Goal: Task Accomplishment & Management: Use online tool/utility

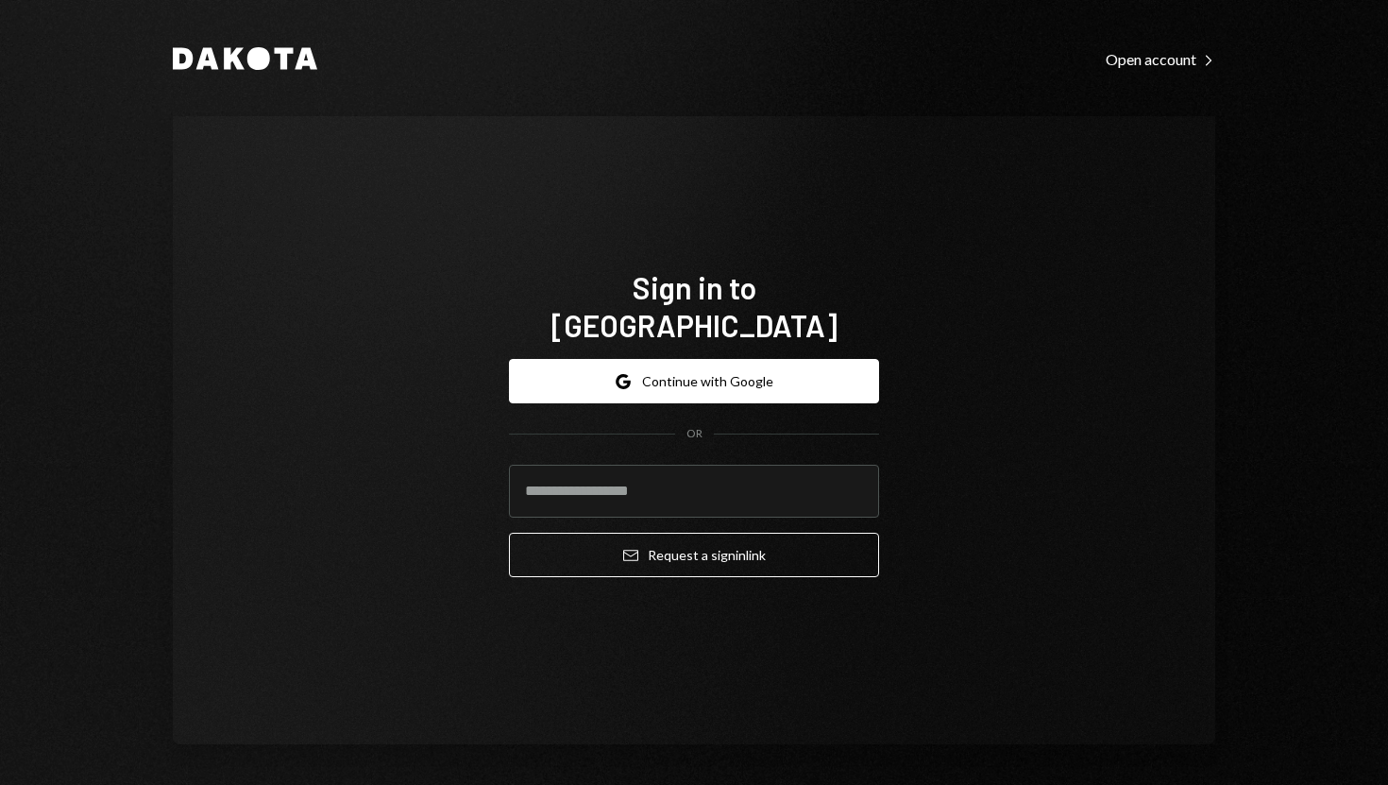
type input "**********"
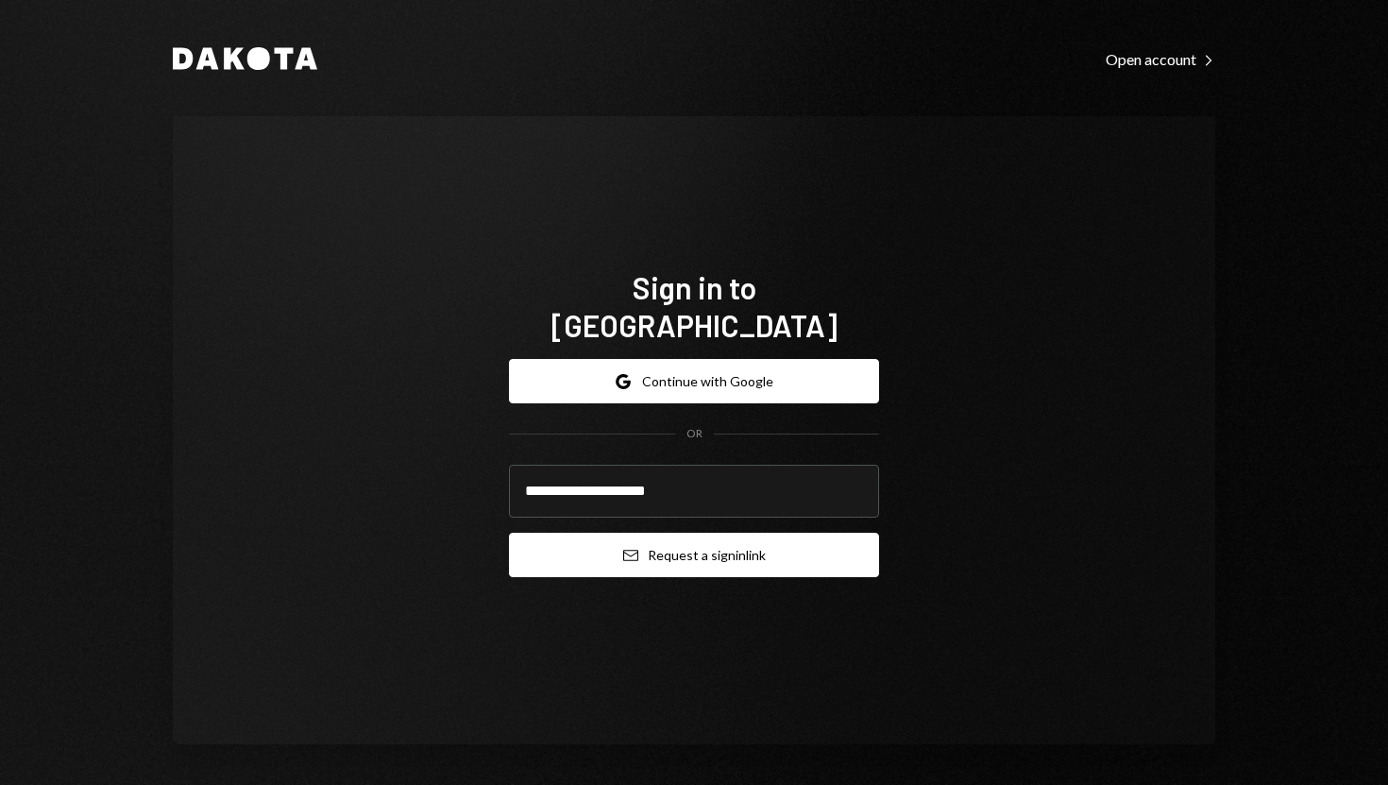
click at [586, 547] on button "Email Request a sign in link" at bounding box center [694, 555] width 370 height 44
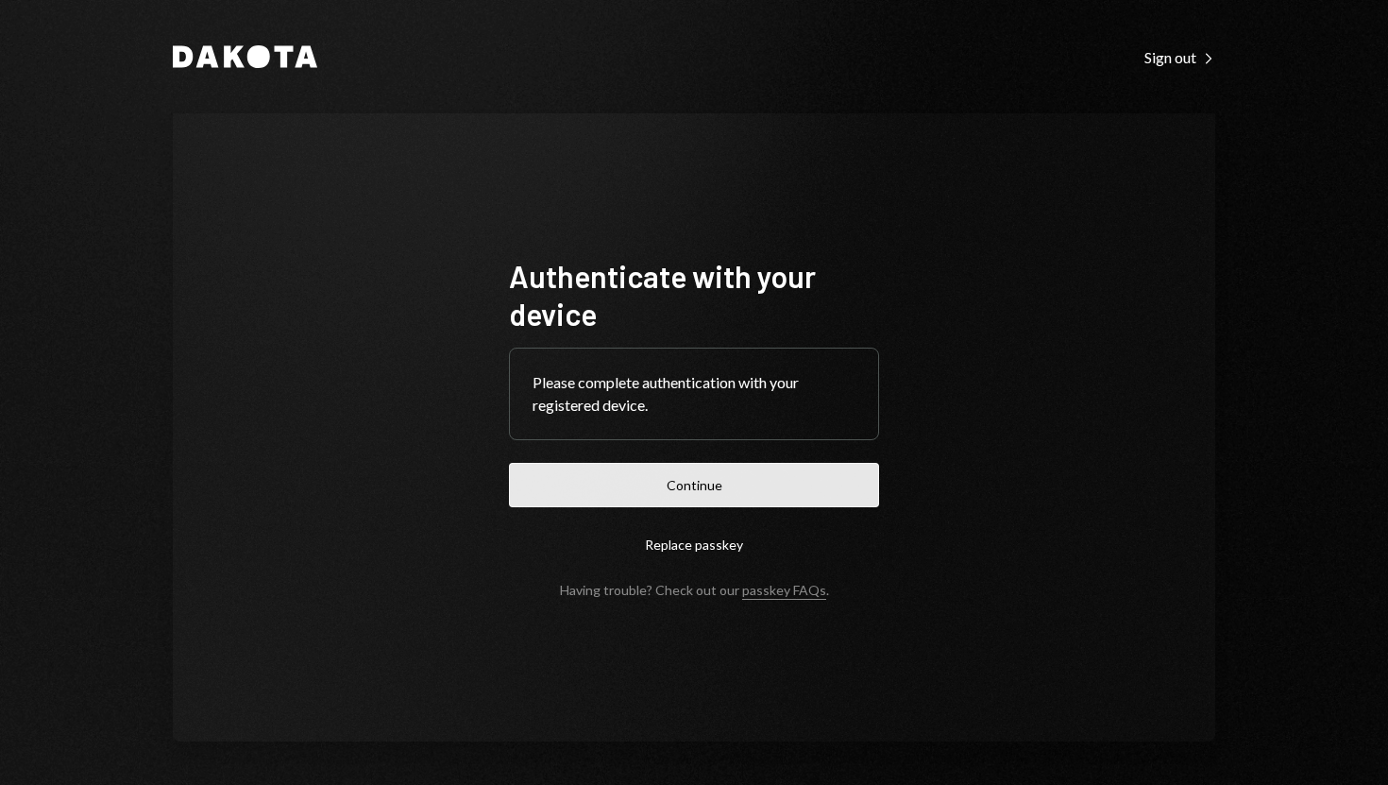
click at [677, 471] on button "Continue" at bounding box center [694, 485] width 370 height 44
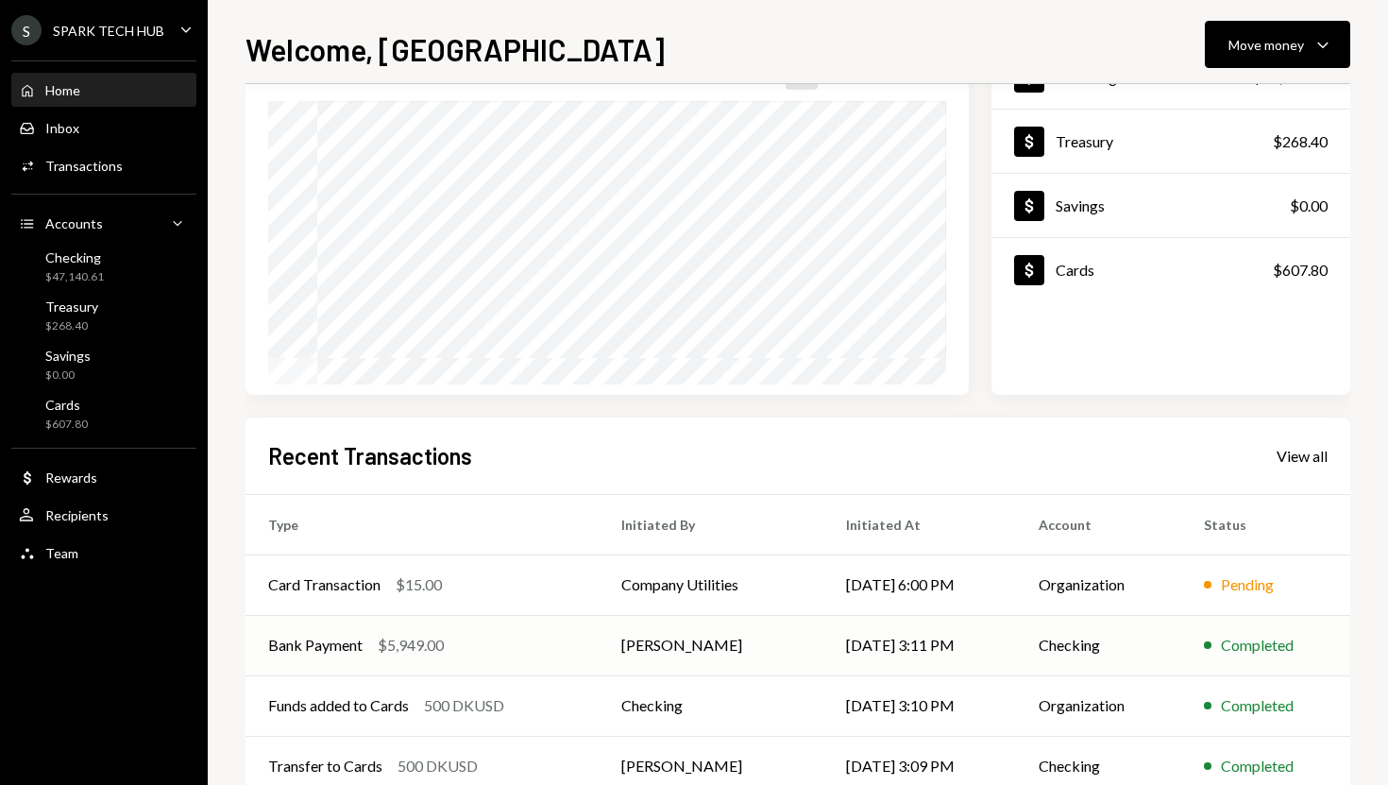
scroll to position [103, 0]
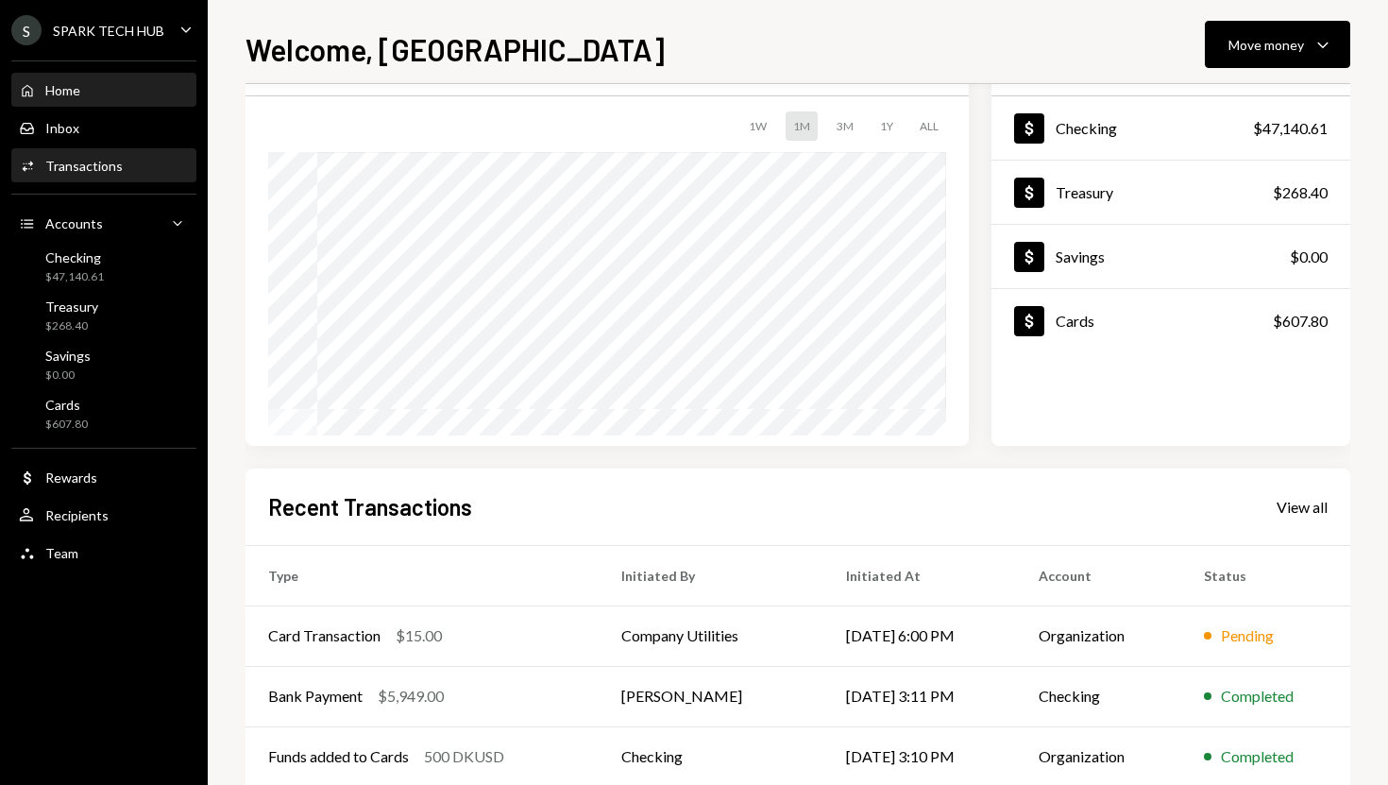
click at [106, 166] on div "Transactions" at bounding box center [83, 166] width 77 height 16
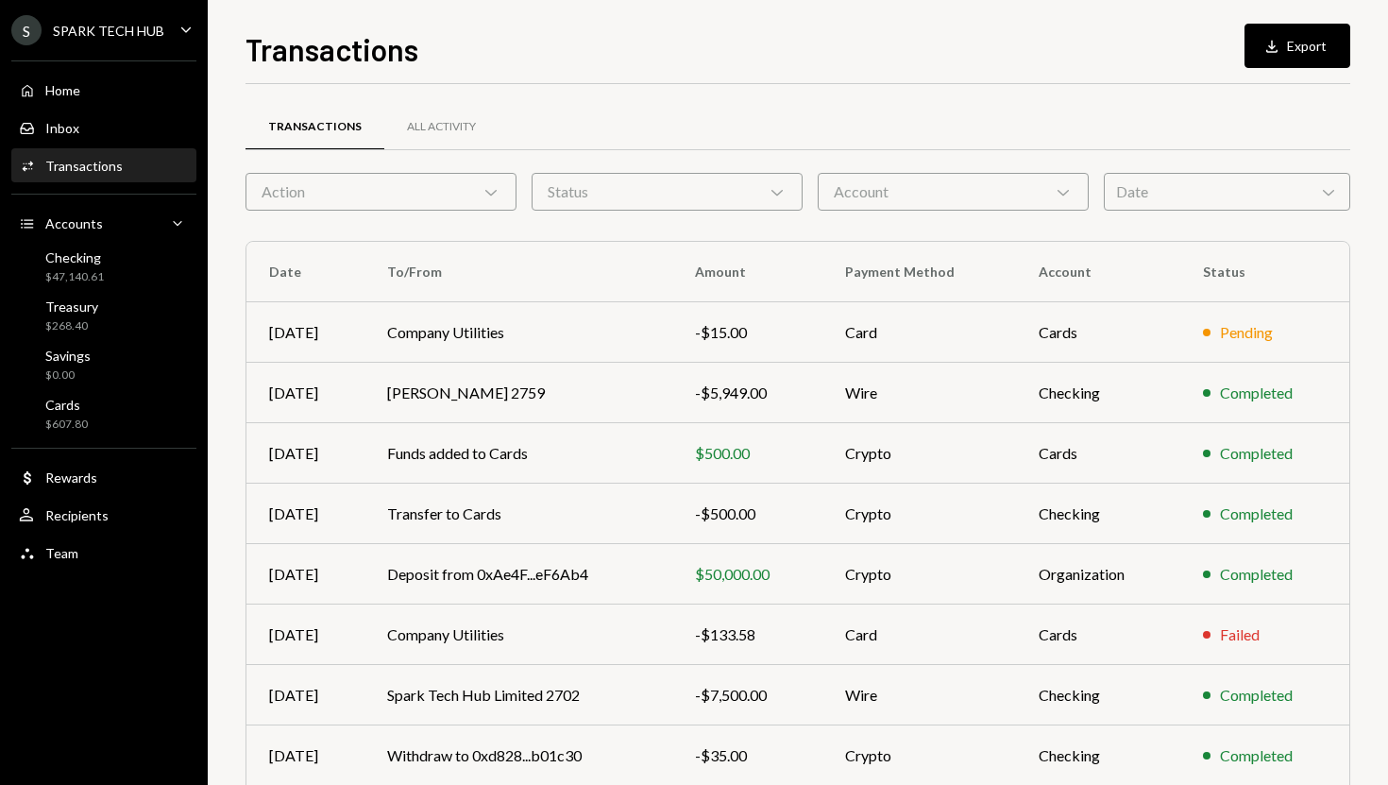
click at [491, 201] on div "Action Chevron Down" at bounding box center [381, 192] width 271 height 38
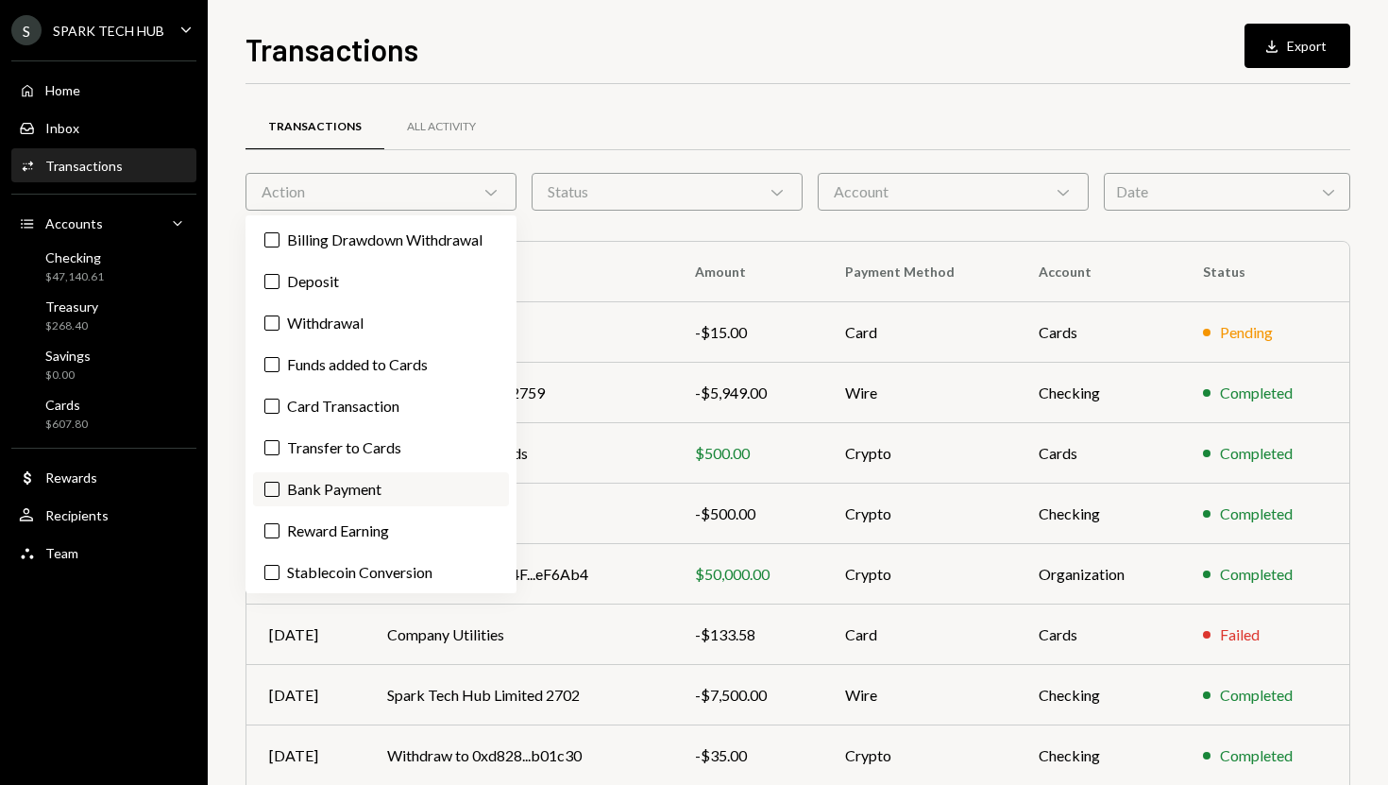
click at [331, 483] on label "Bank Payment" at bounding box center [381, 489] width 256 height 34
click at [280, 483] on button "Bank Payment" at bounding box center [271, 489] width 15 height 15
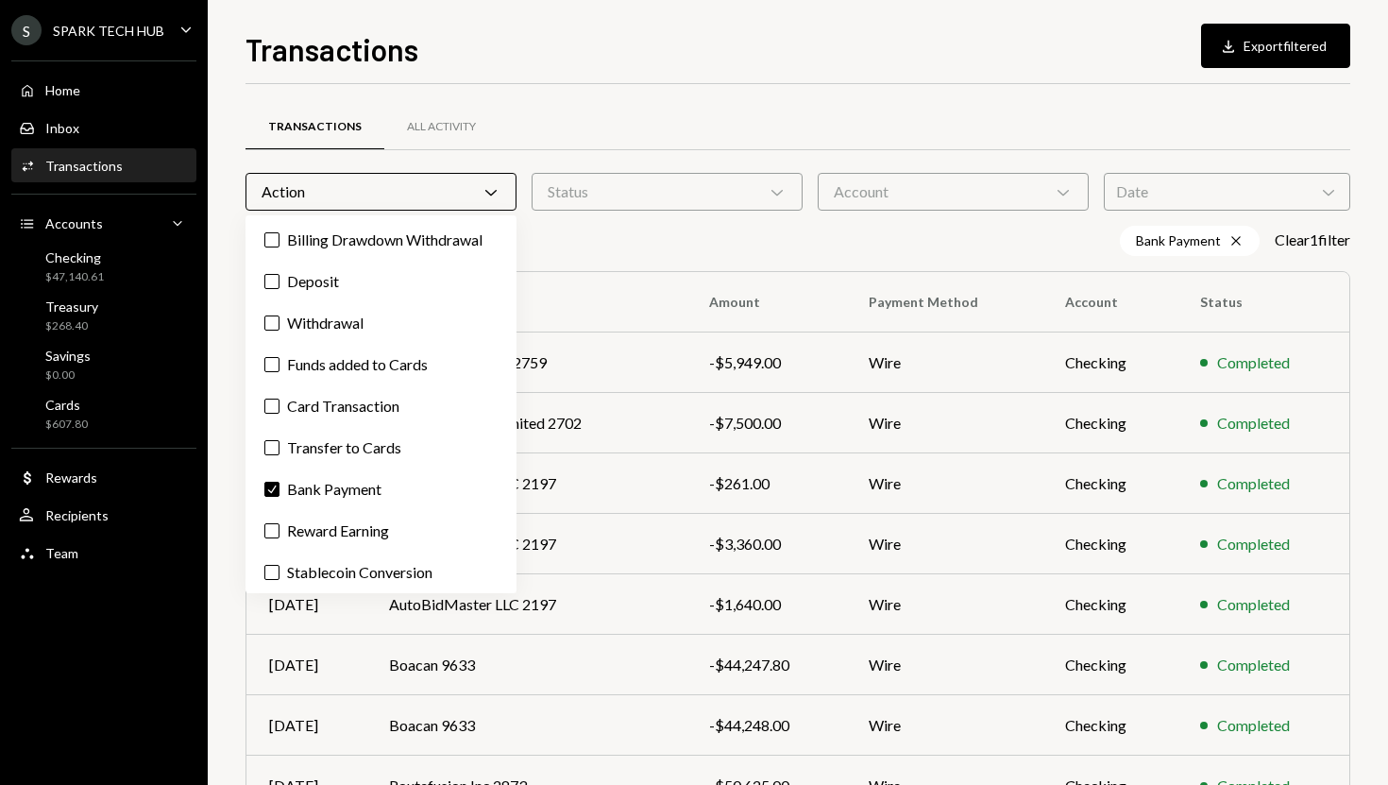
click at [239, 521] on div "Transactions Download Export filtered Transactions All Activity Action Chevron …" at bounding box center [798, 392] width 1181 height 785
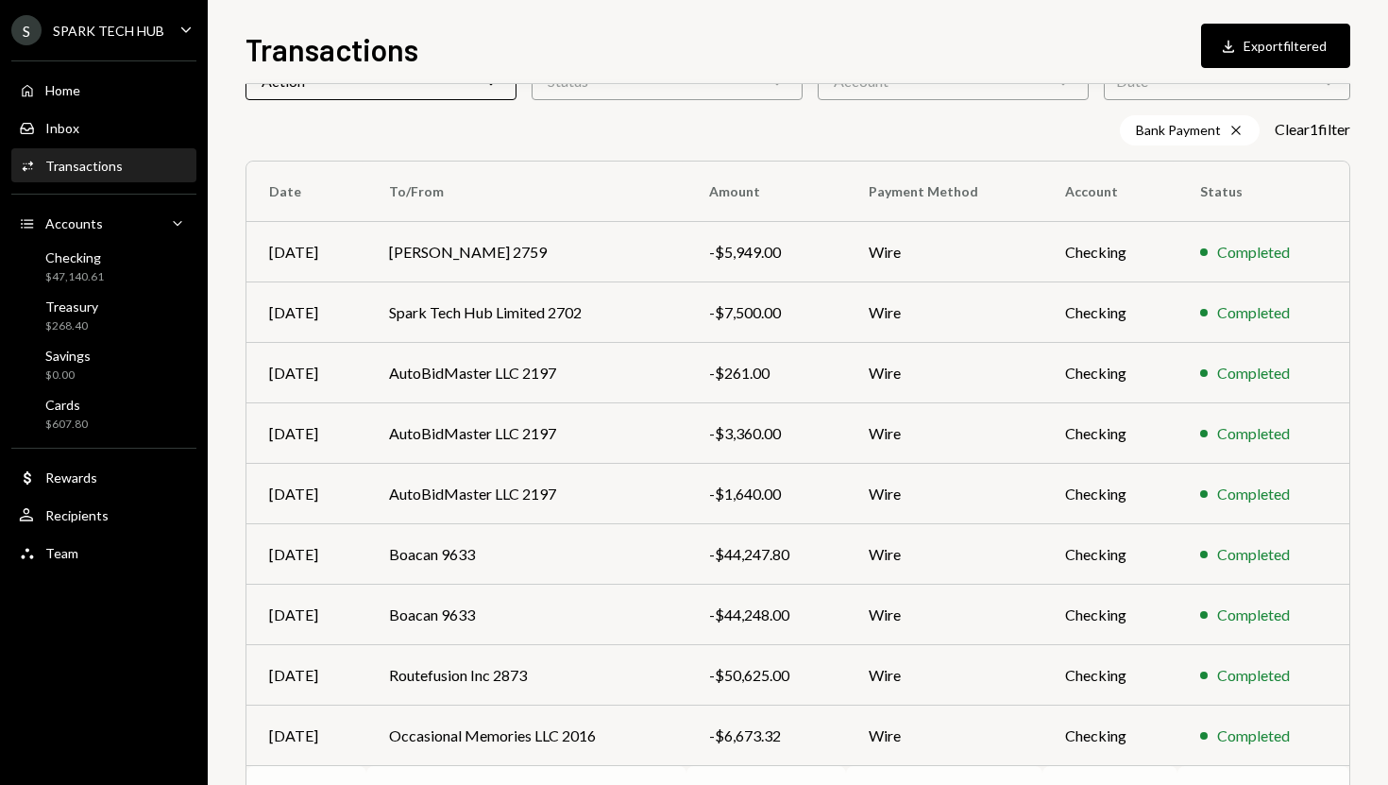
scroll to position [109, 0]
click at [99, 93] on div "Home Home" at bounding box center [104, 90] width 170 height 17
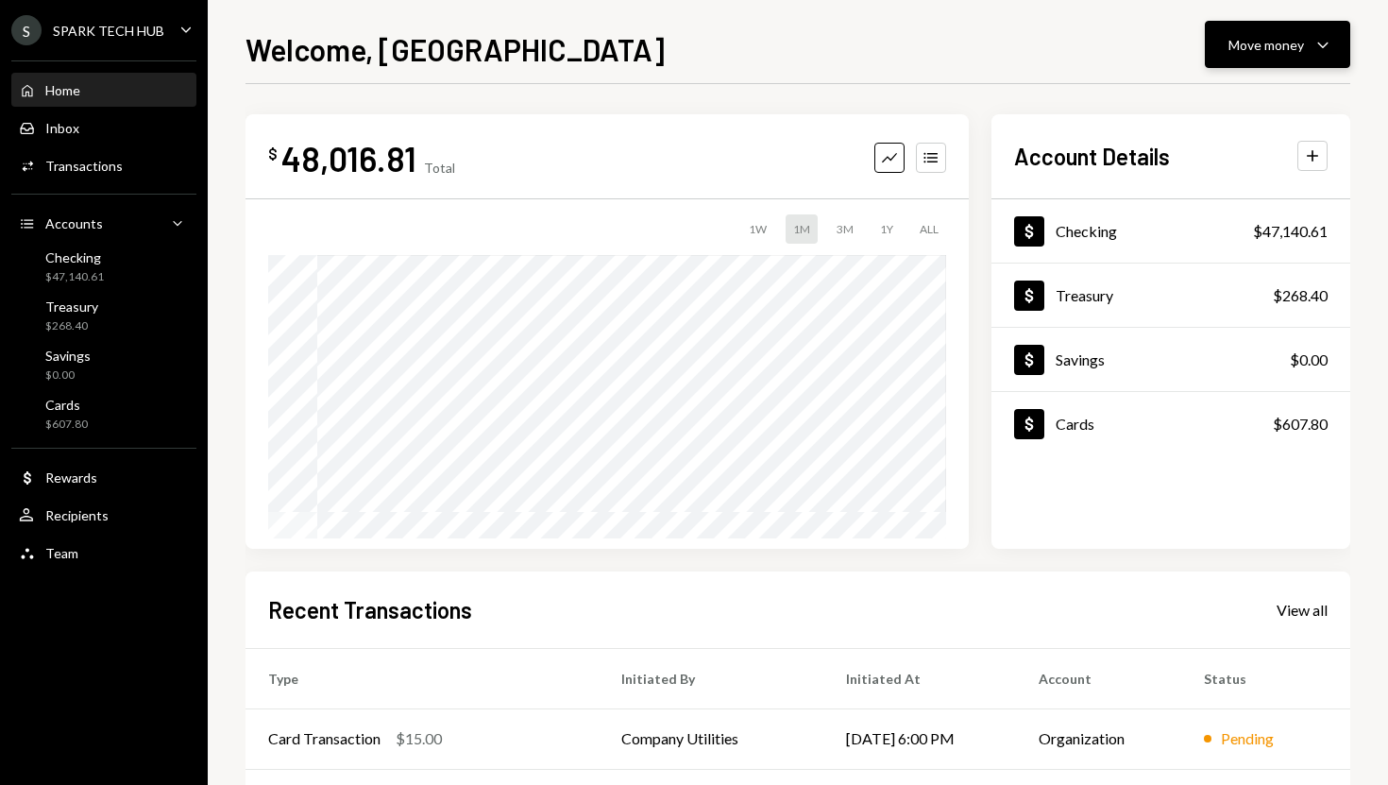
click at [1251, 35] on div "Move money" at bounding box center [1267, 45] width 76 height 20
click at [1232, 80] on div "Withdraw Send" at bounding box center [1248, 101] width 189 height 42
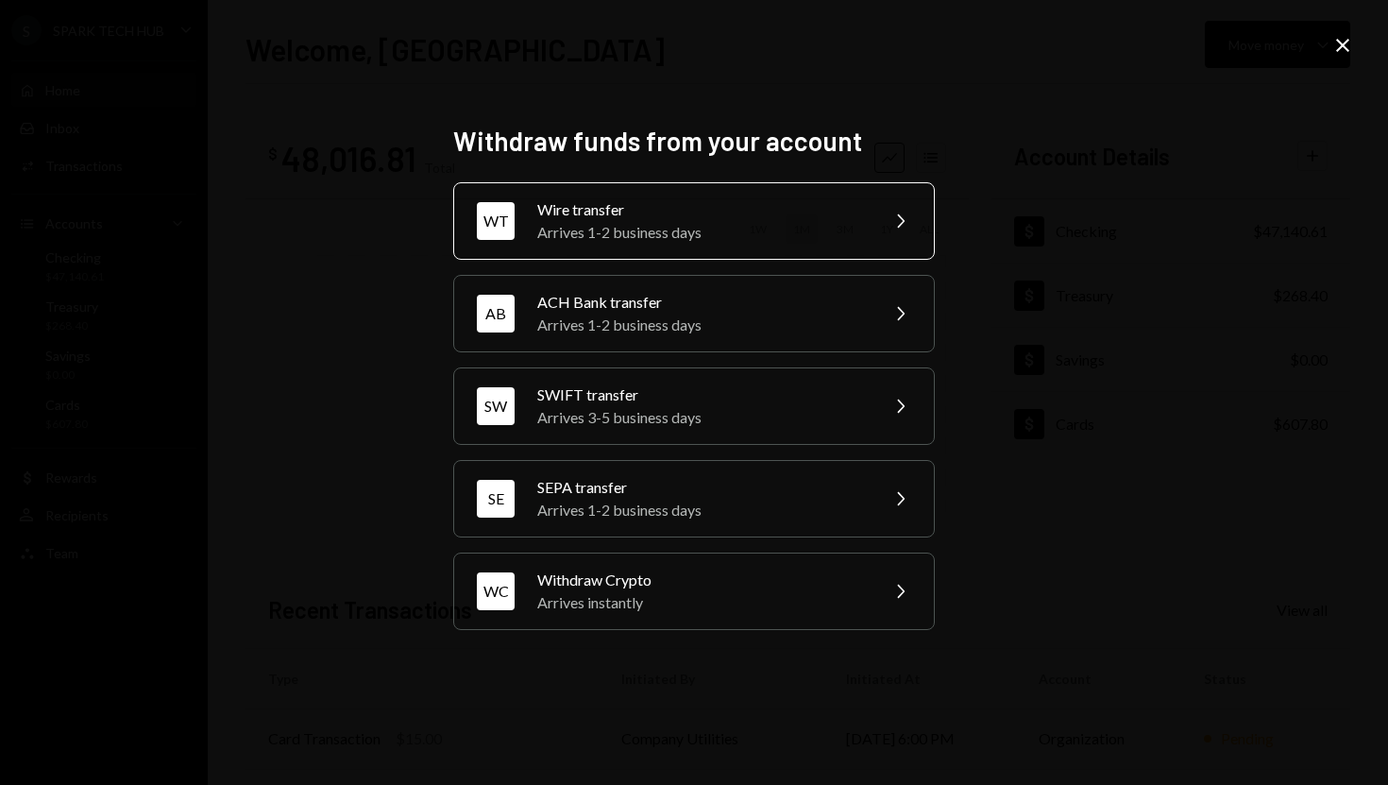
click at [757, 222] on div "Arrives 1-2 business days" at bounding box center [701, 232] width 329 height 23
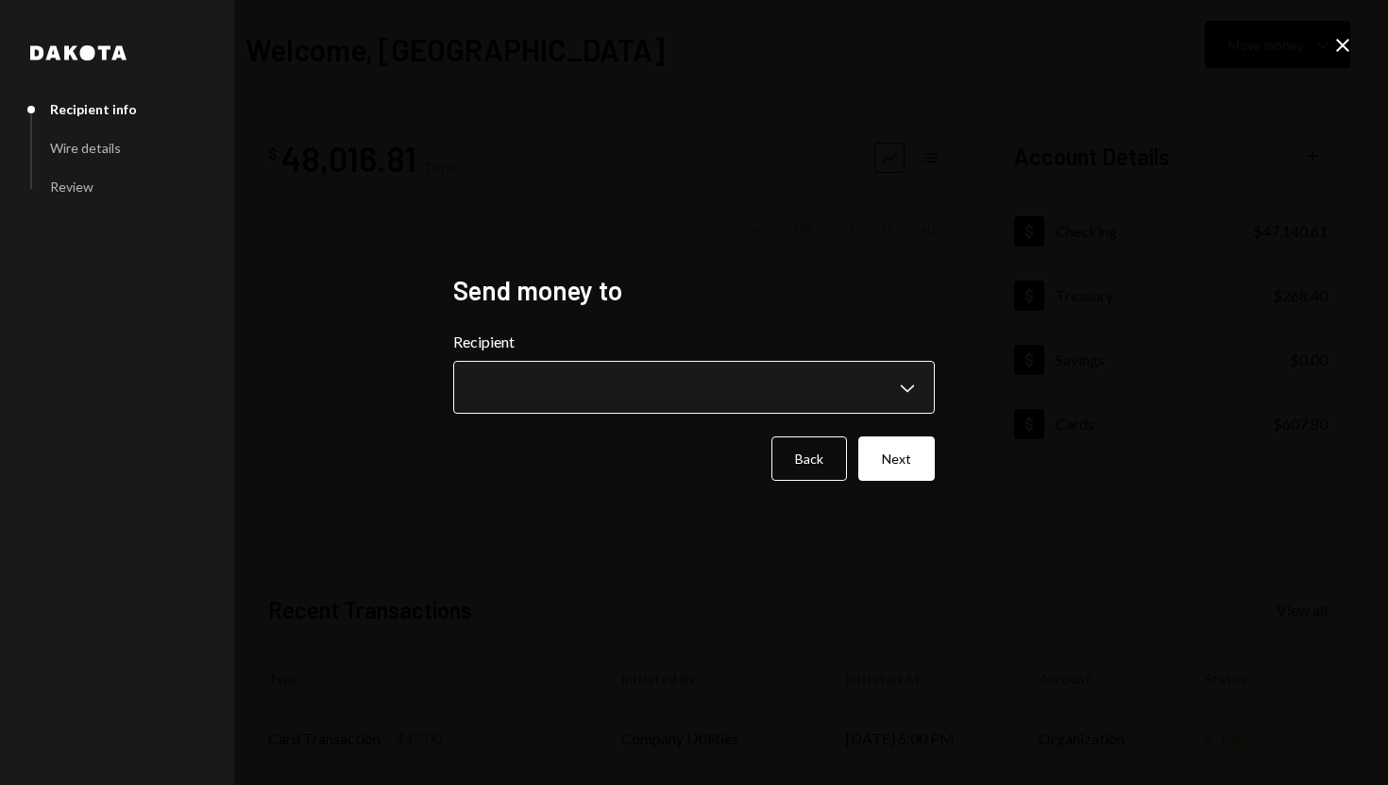
click at [884, 394] on body "**********" at bounding box center [694, 392] width 1388 height 785
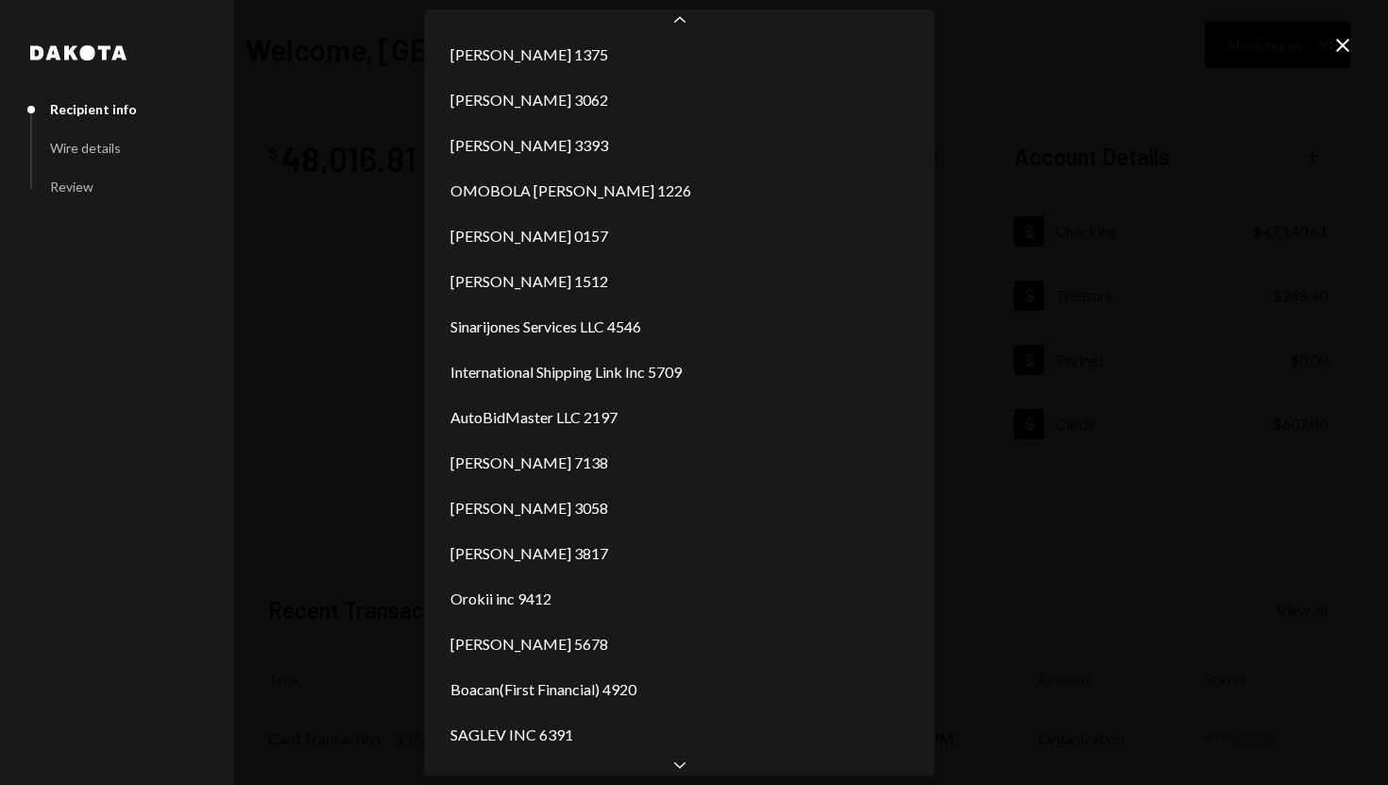
scroll to position [1866, 0]
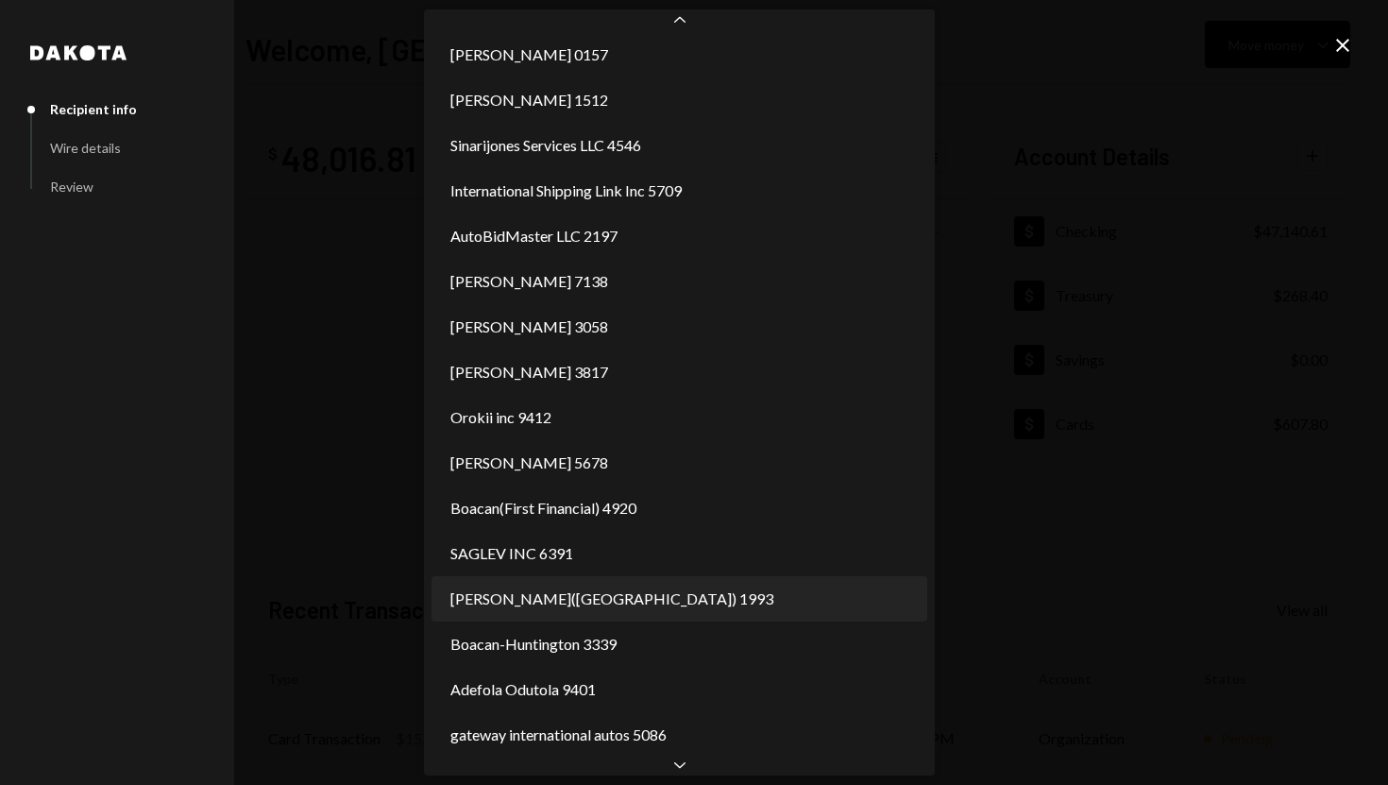
select select "**********"
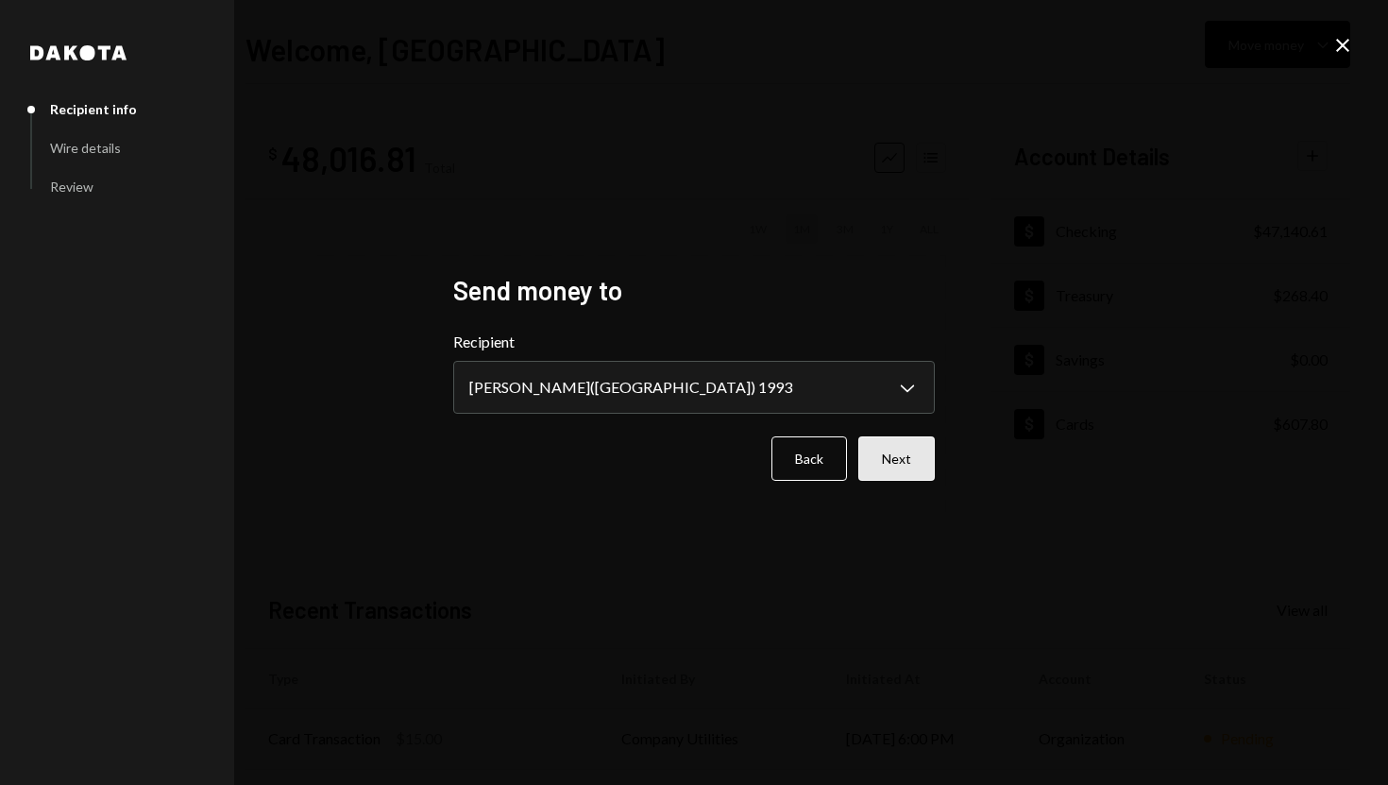
click at [912, 461] on button "Next" at bounding box center [896, 458] width 76 height 44
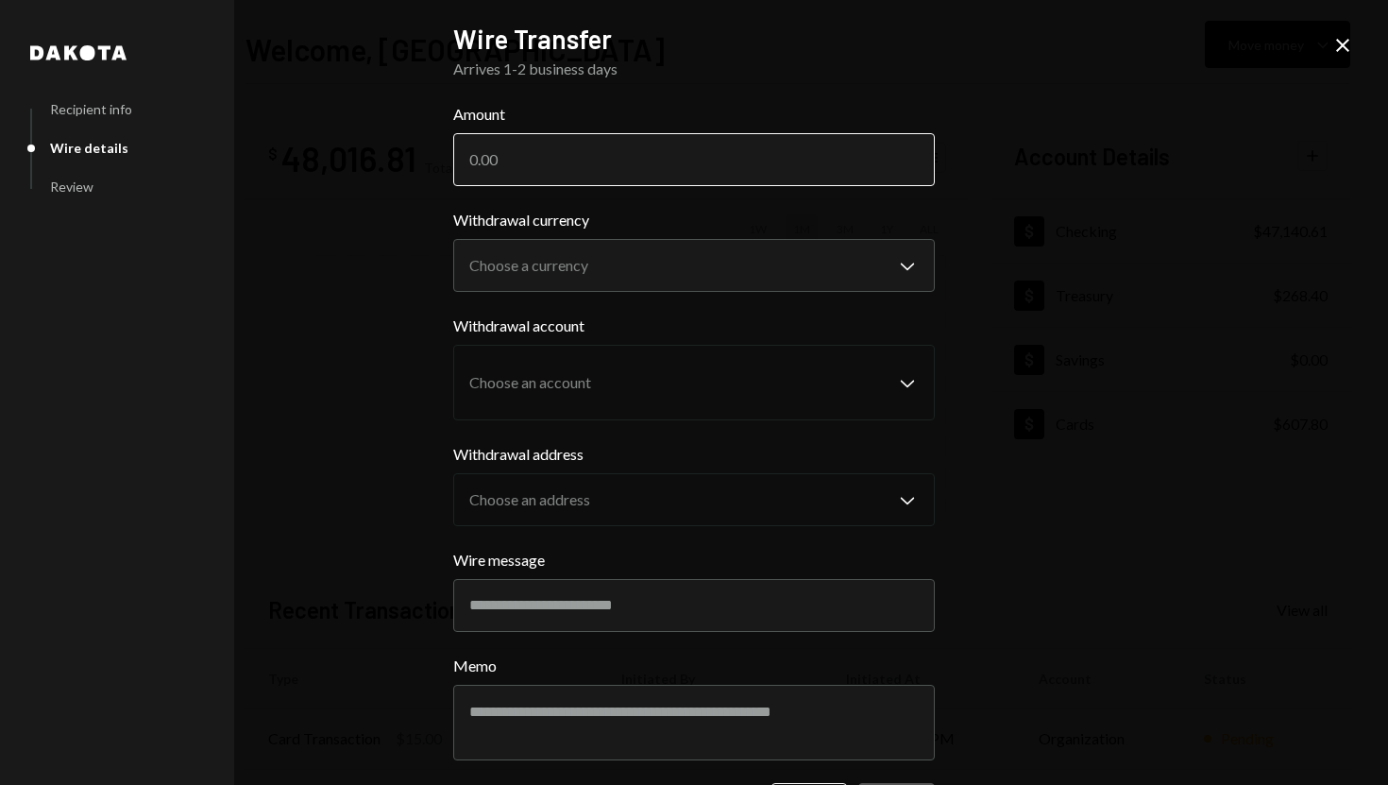
click at [709, 155] on input "Amount" at bounding box center [694, 159] width 482 height 53
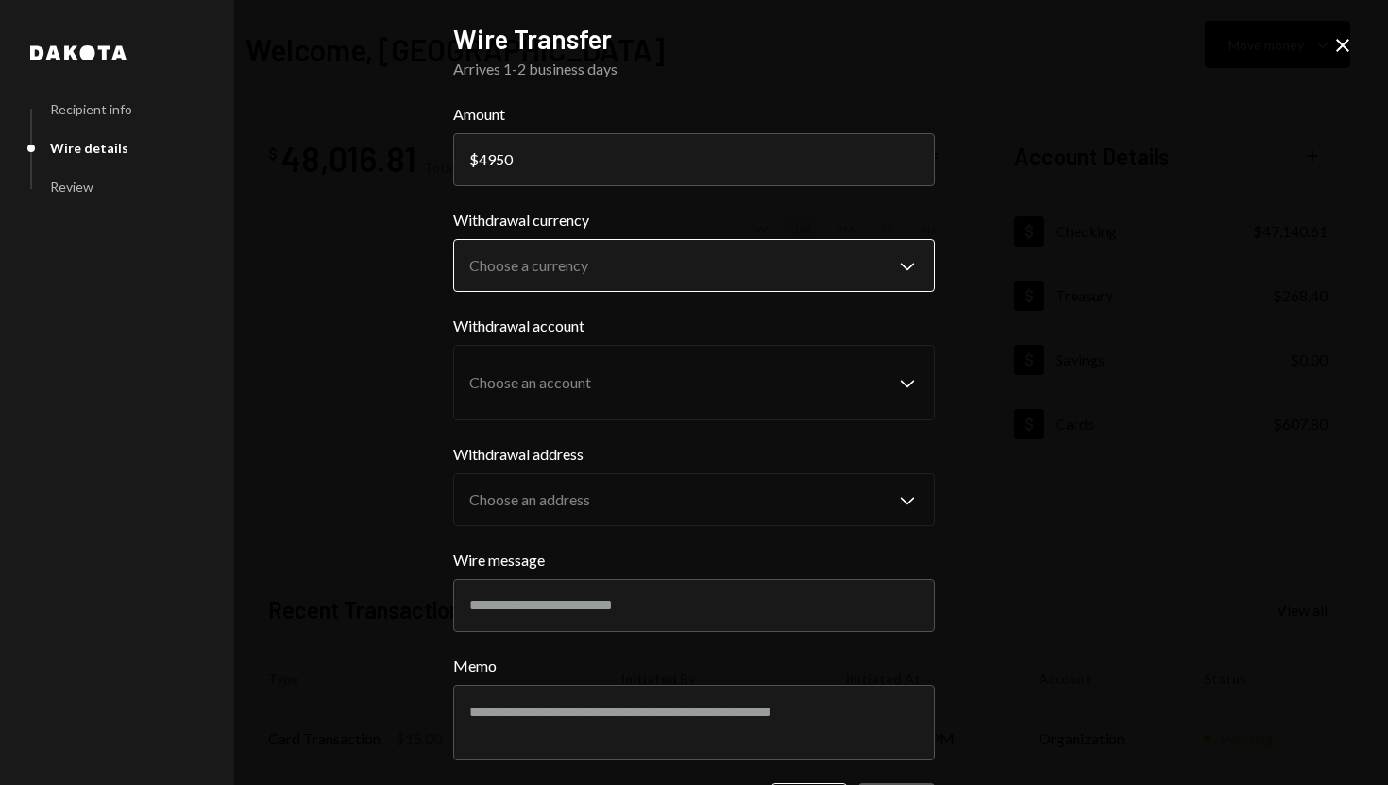
type input "4950"
click at [761, 266] on body "S SPARK TECH HUB Caret Down Home Home Inbox Inbox Activities Transactions Accou…" at bounding box center [694, 392] width 1388 height 785
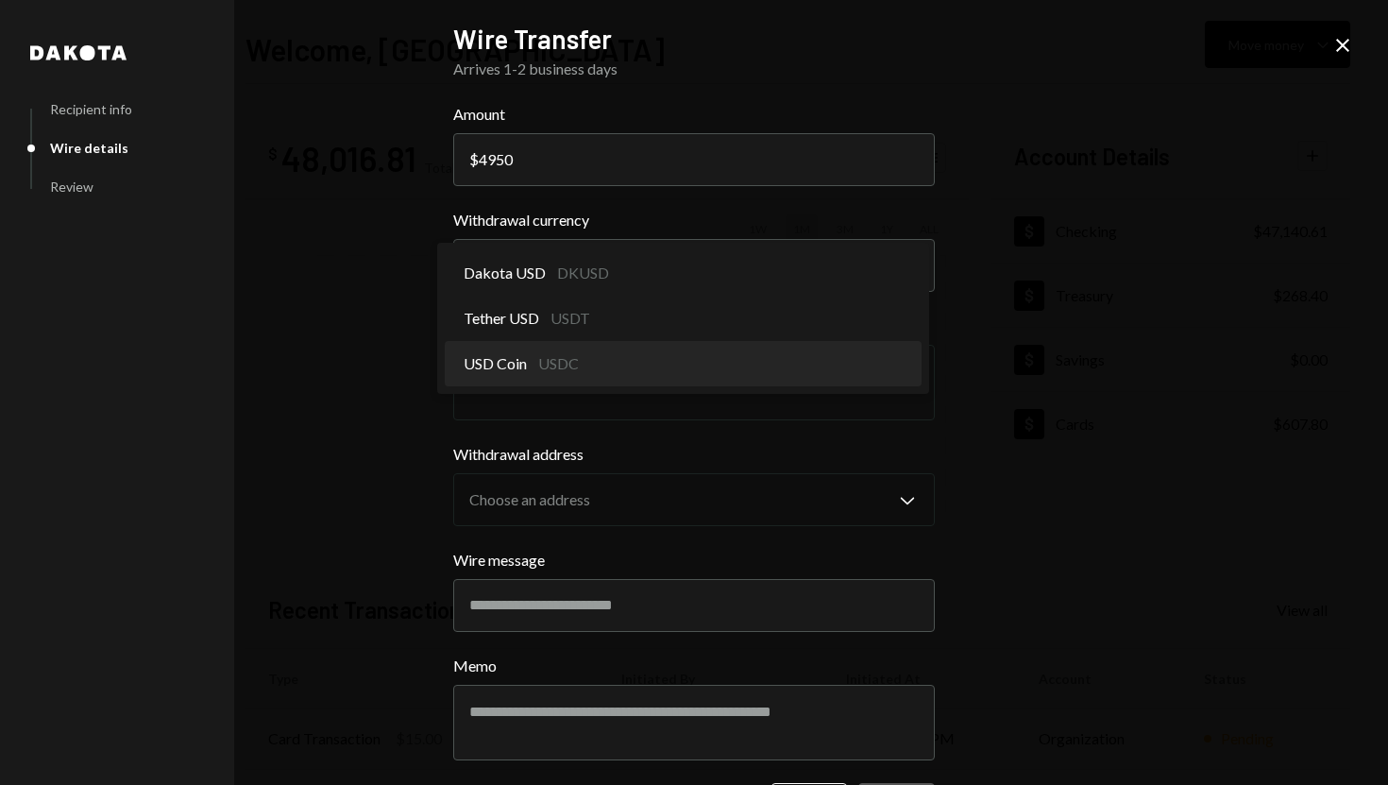
select select "****"
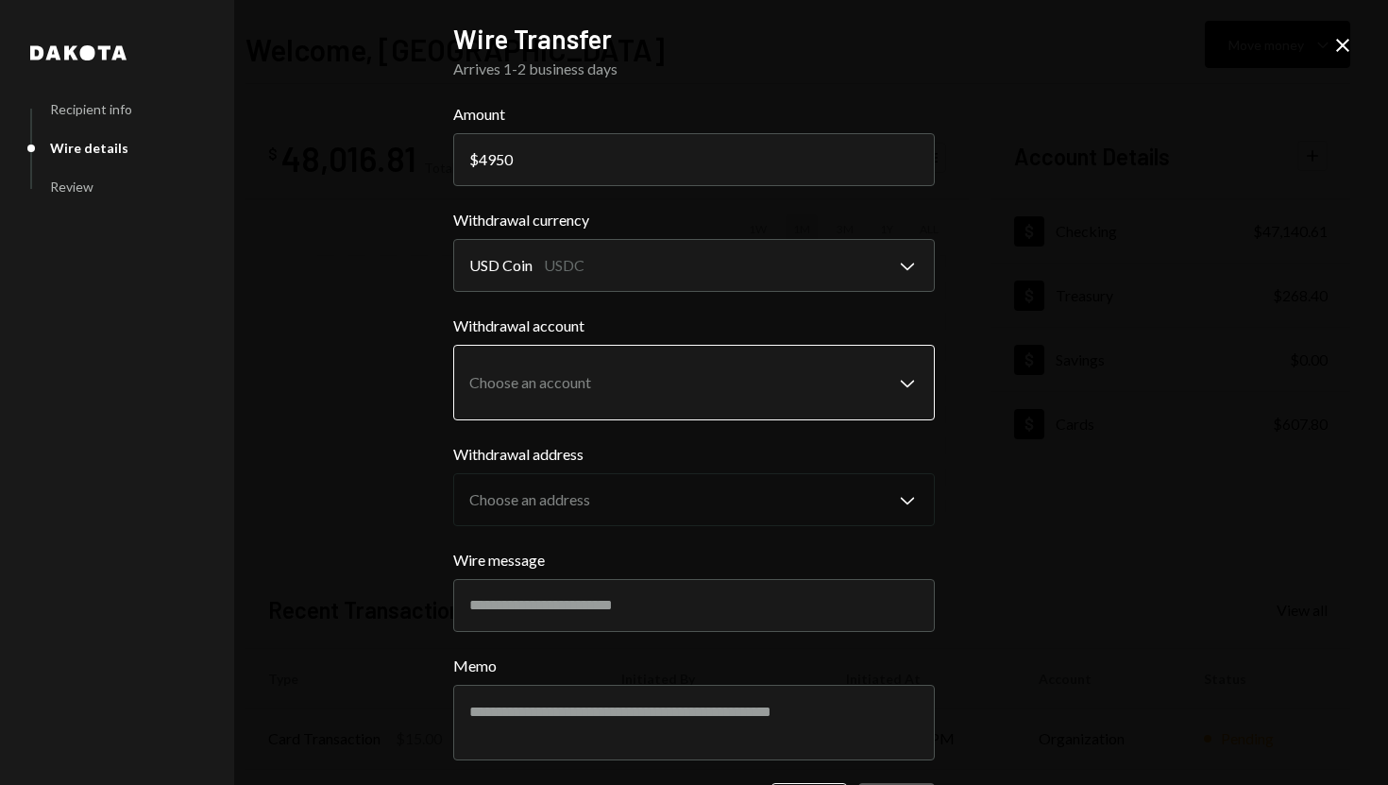
click at [665, 382] on body "S SPARK TECH HUB Caret Down Home Home Inbox Inbox Activities Transactions Accou…" at bounding box center [694, 392] width 1388 height 785
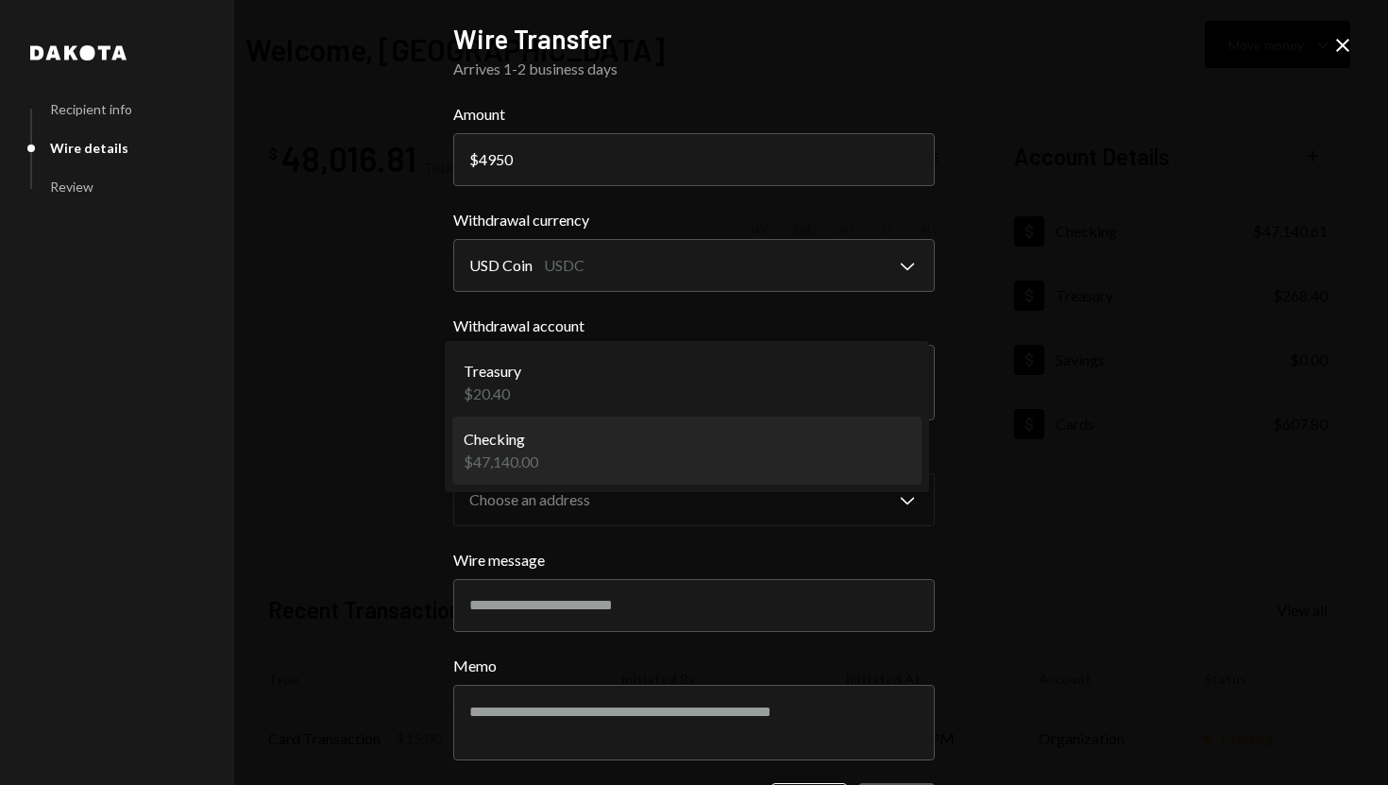
select select "**********"
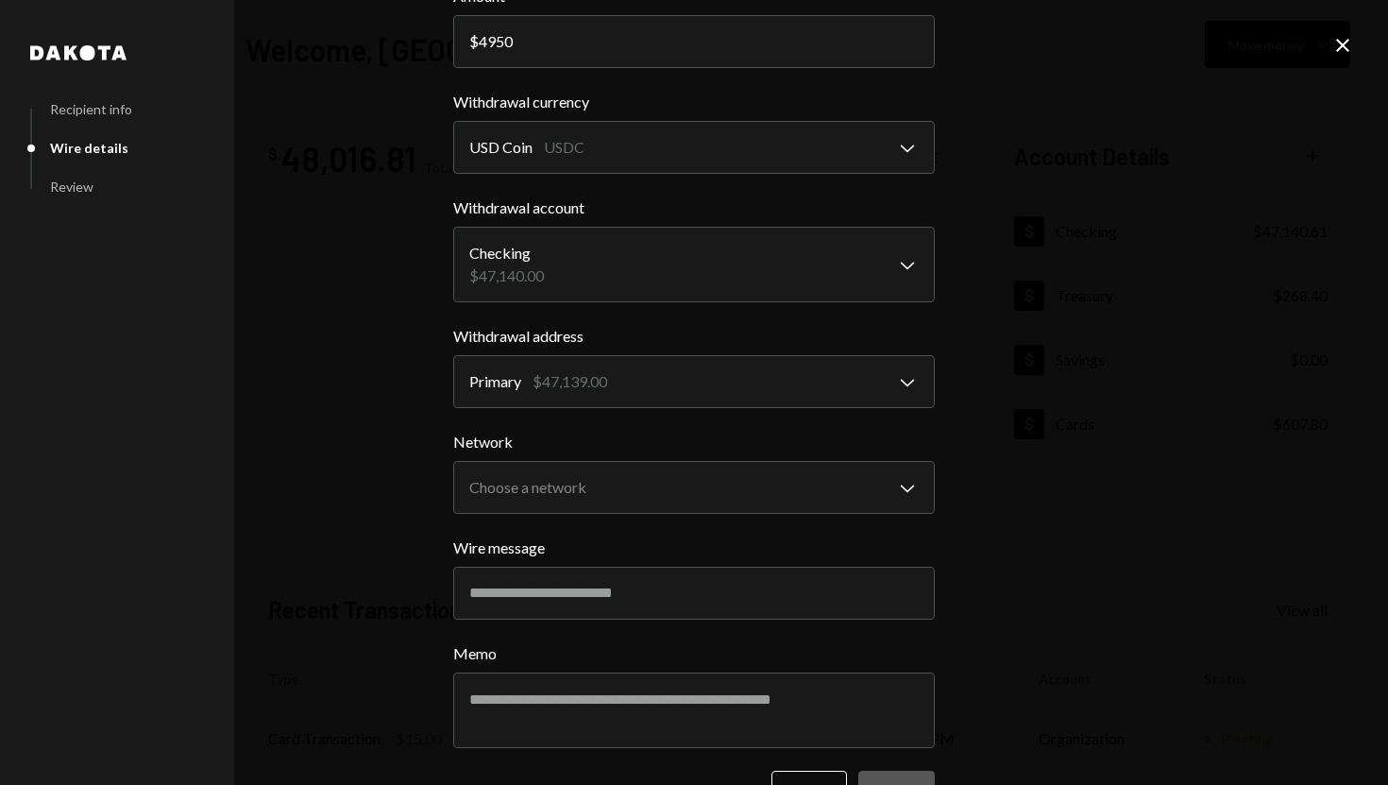
scroll to position [120, 0]
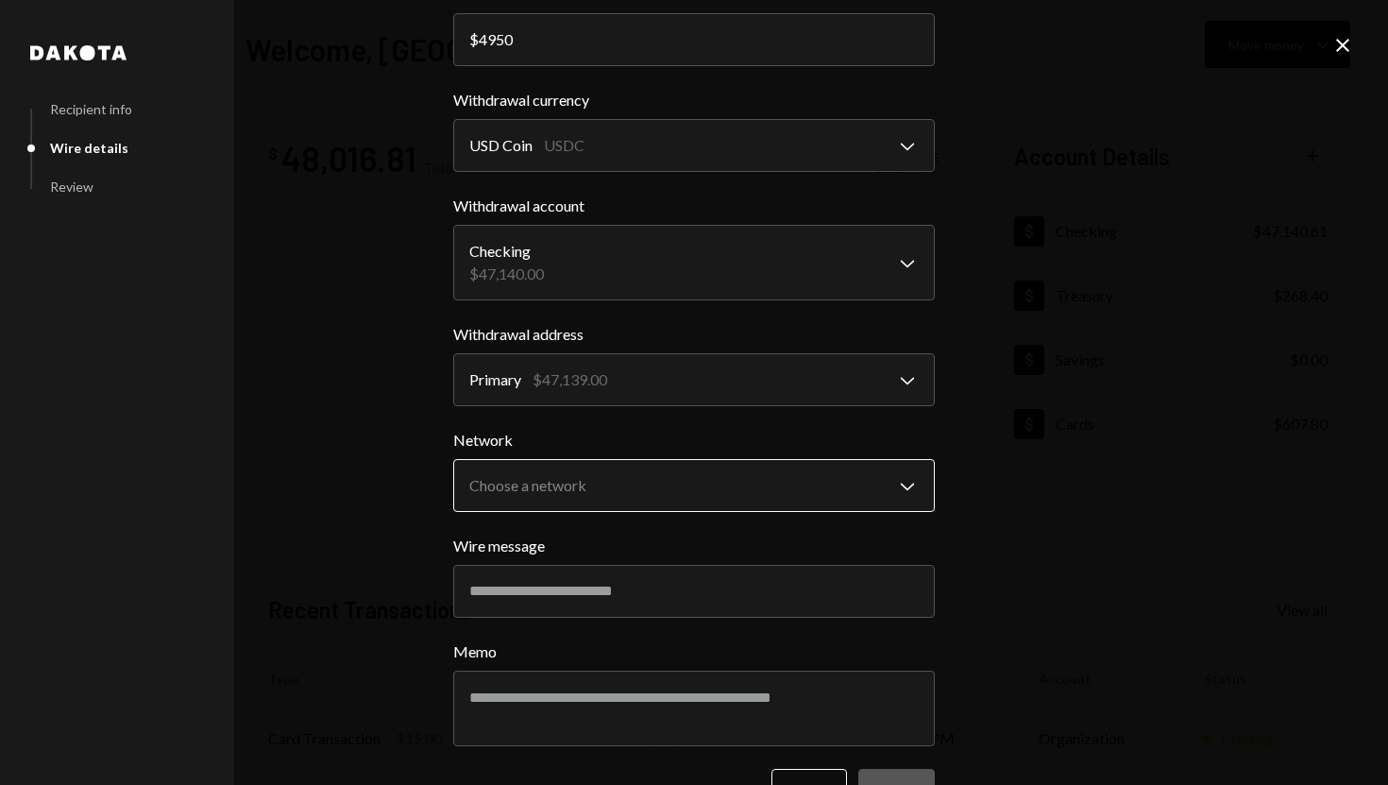
click at [638, 490] on body "S SPARK TECH HUB Caret Down Home Home Inbox Inbox Activities Transactions Accou…" at bounding box center [694, 392] width 1388 height 785
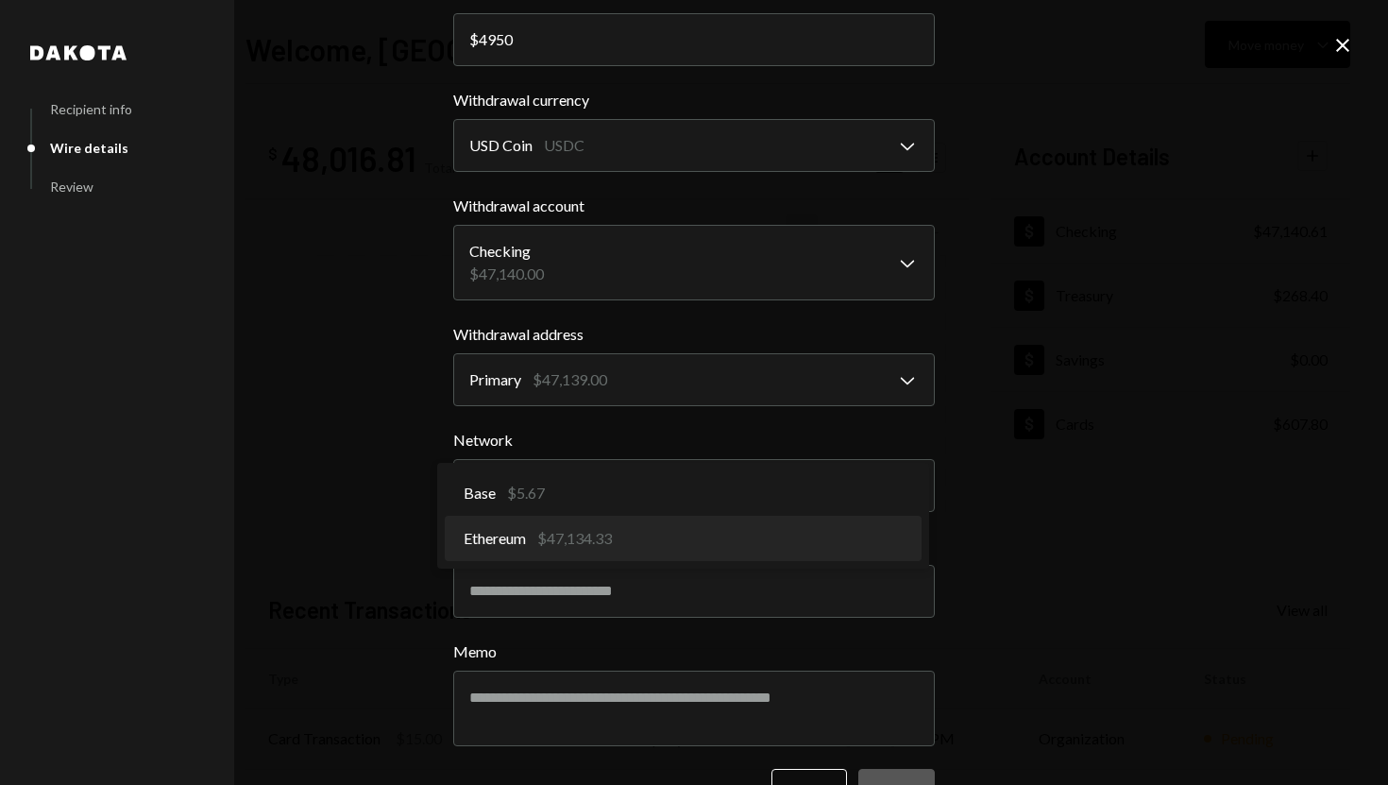
select select "**********"
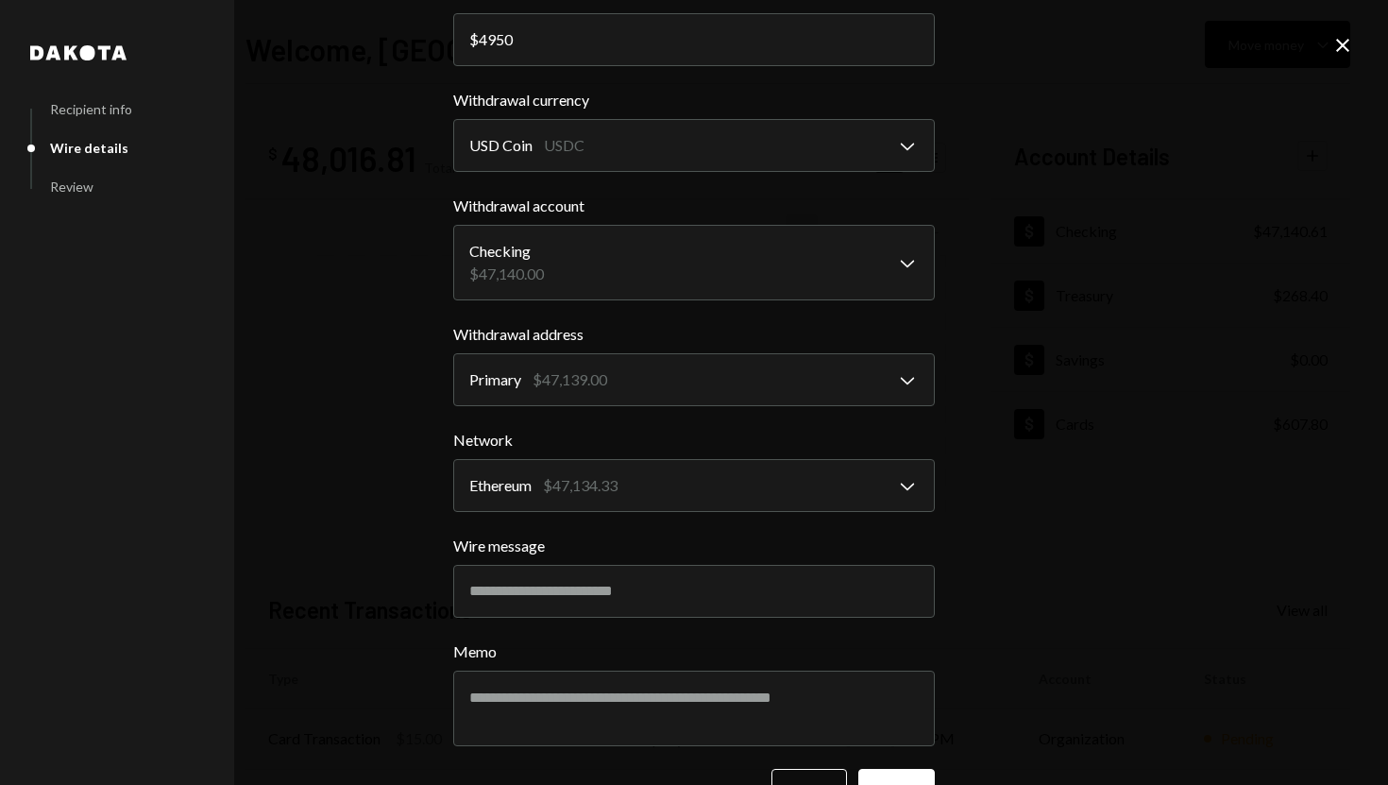
scroll to position [178, 0]
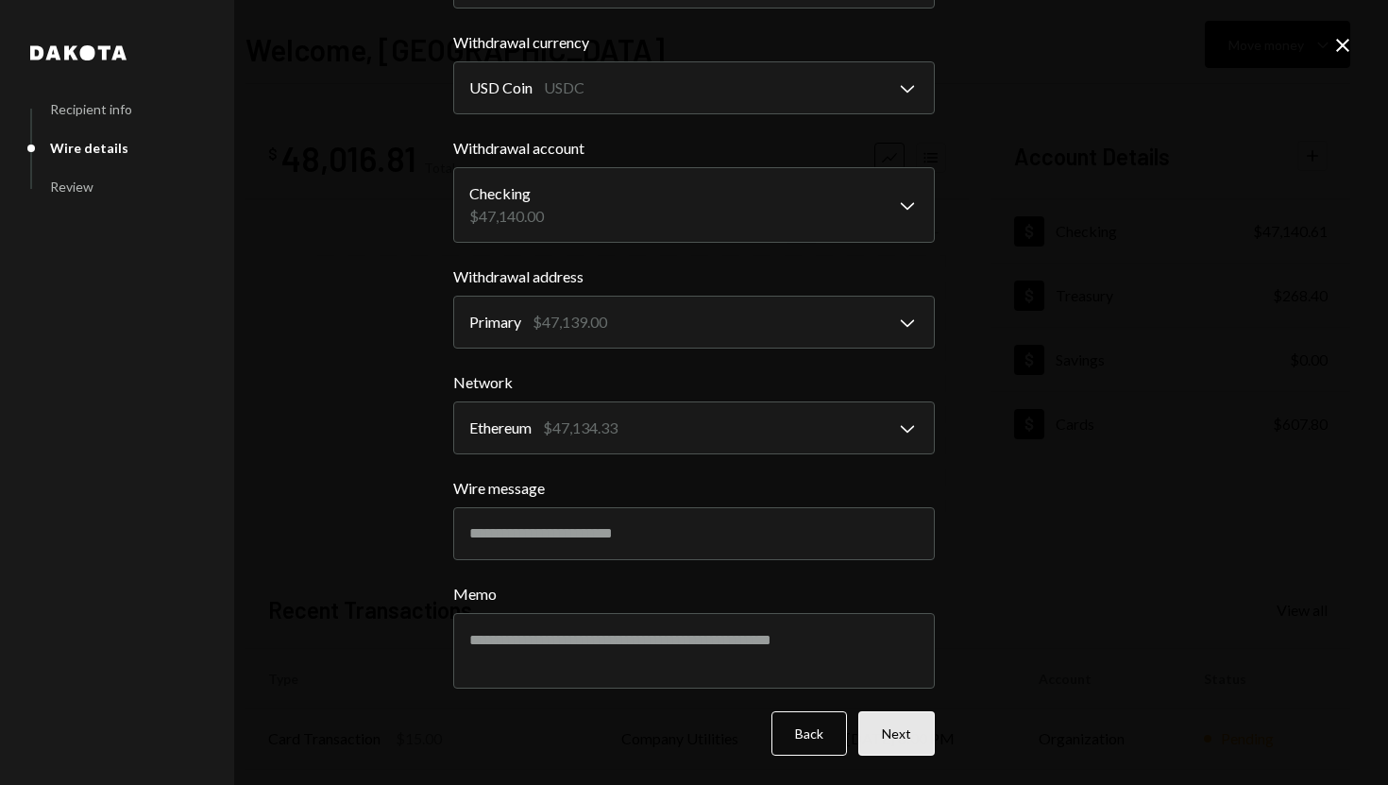
click at [895, 736] on button "Next" at bounding box center [896, 733] width 76 height 44
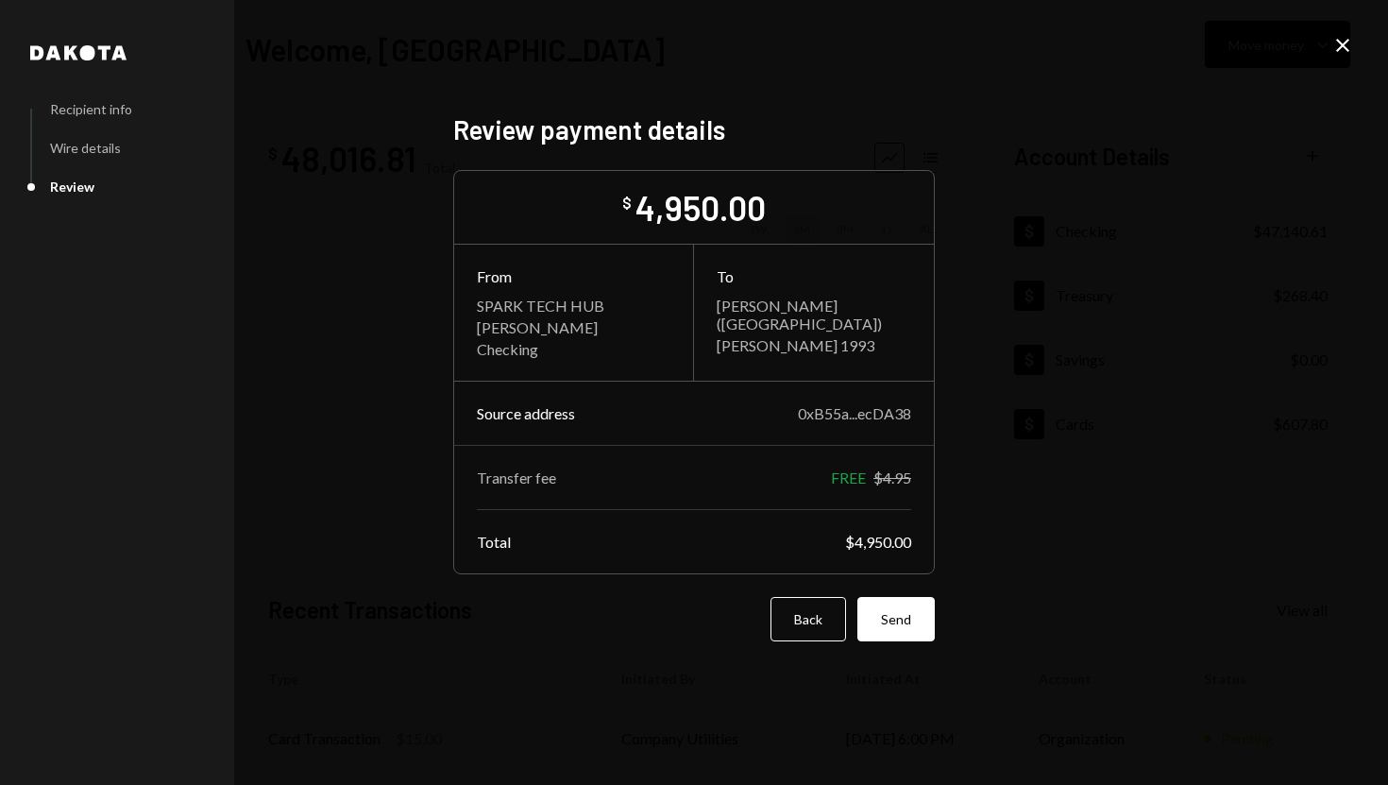
click at [889, 643] on div "Review payment details $ 4,950.00 From SPARK TECH HUB Olusola Kolawole Checking…" at bounding box center [694, 392] width 482 height 559
click at [893, 623] on button "Send" at bounding box center [896, 619] width 77 height 44
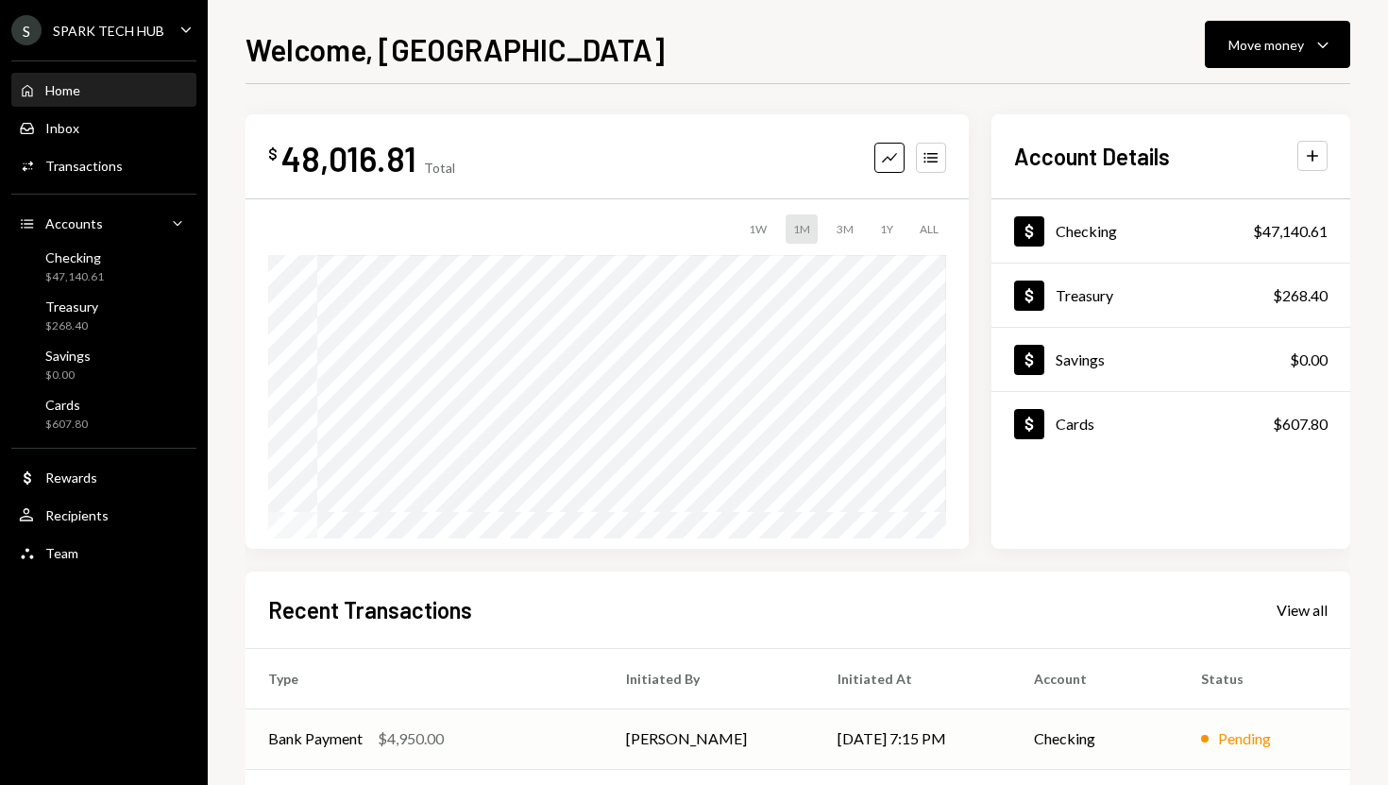
click at [540, 722] on td "Bank Payment $4,950.00" at bounding box center [425, 738] width 358 height 60
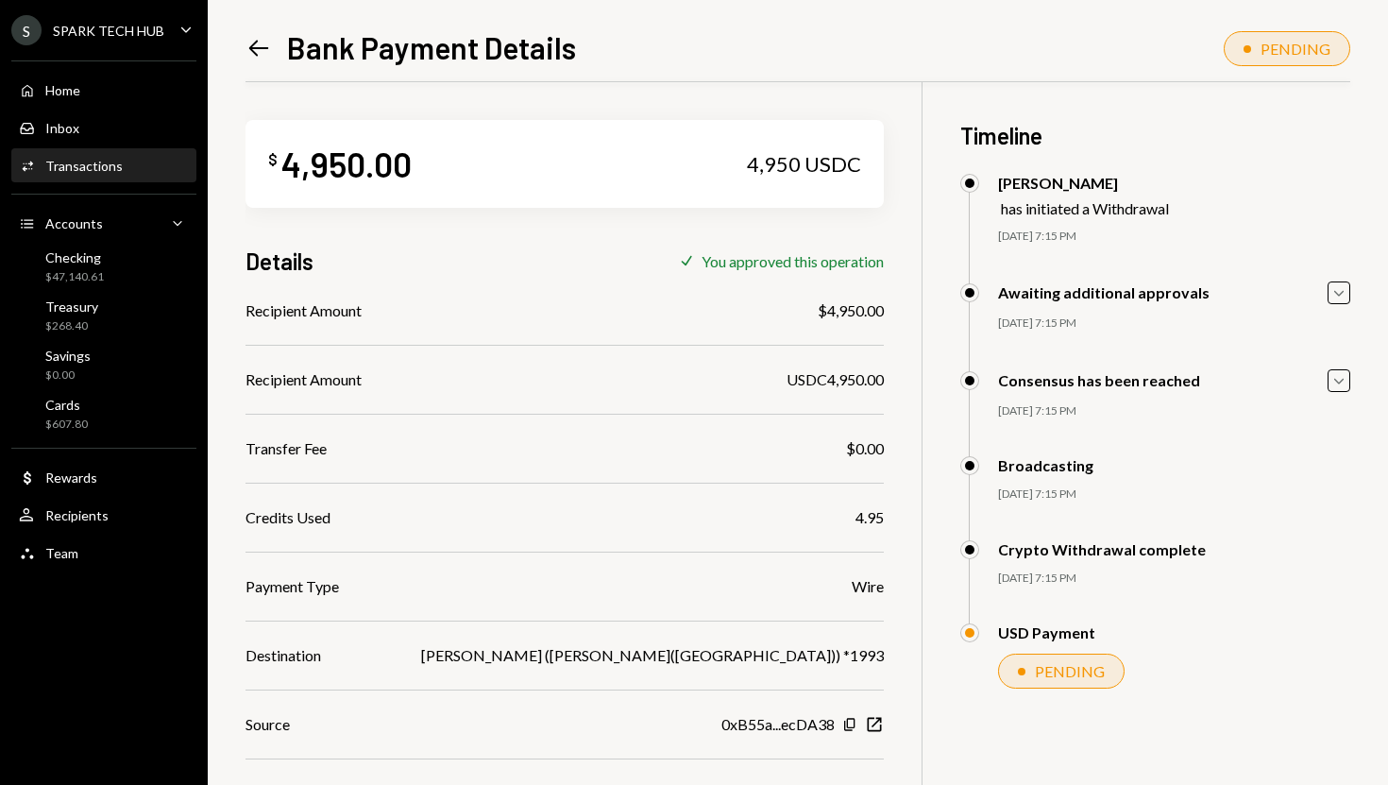
scroll to position [89, 0]
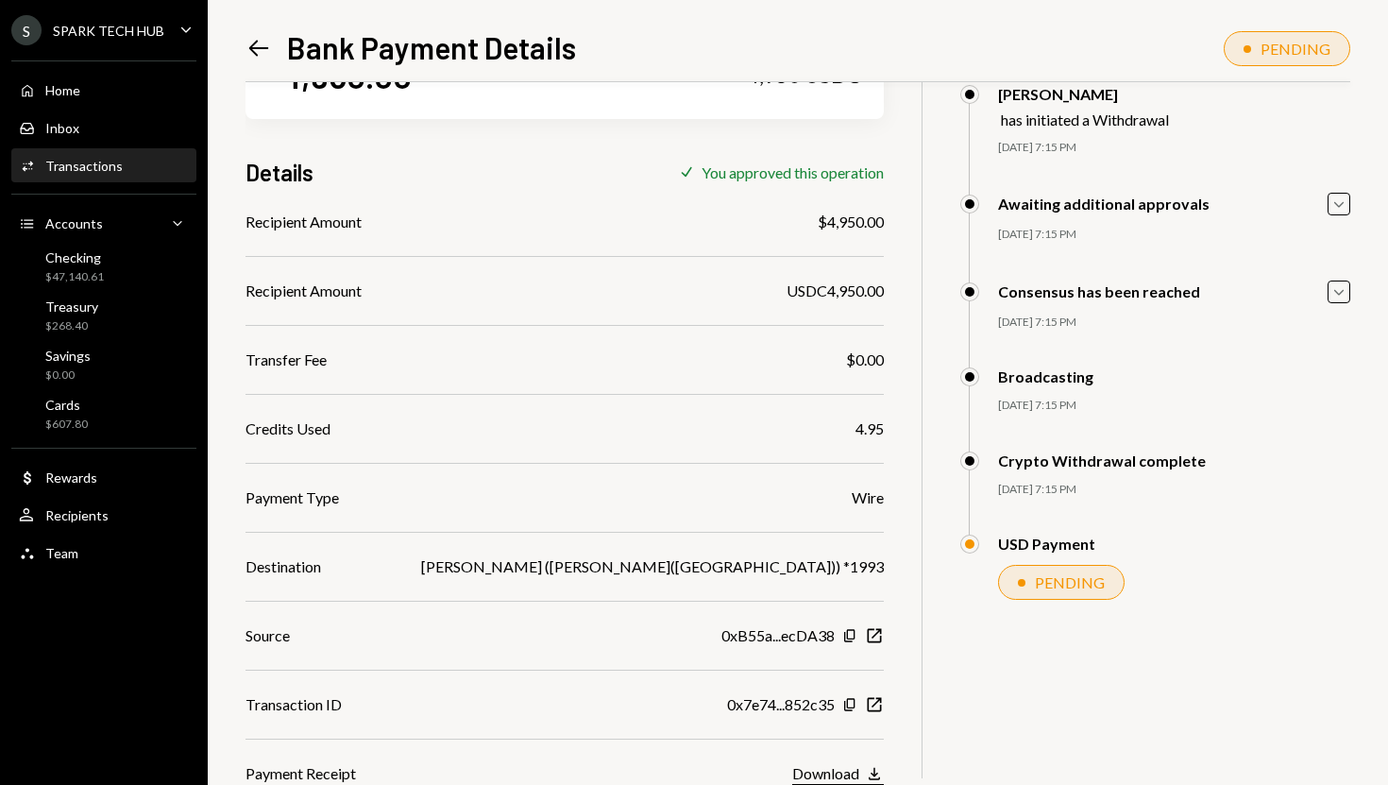
click at [812, 777] on div "Download" at bounding box center [825, 773] width 67 height 18
